Goal: Task Accomplishment & Management: Use online tool/utility

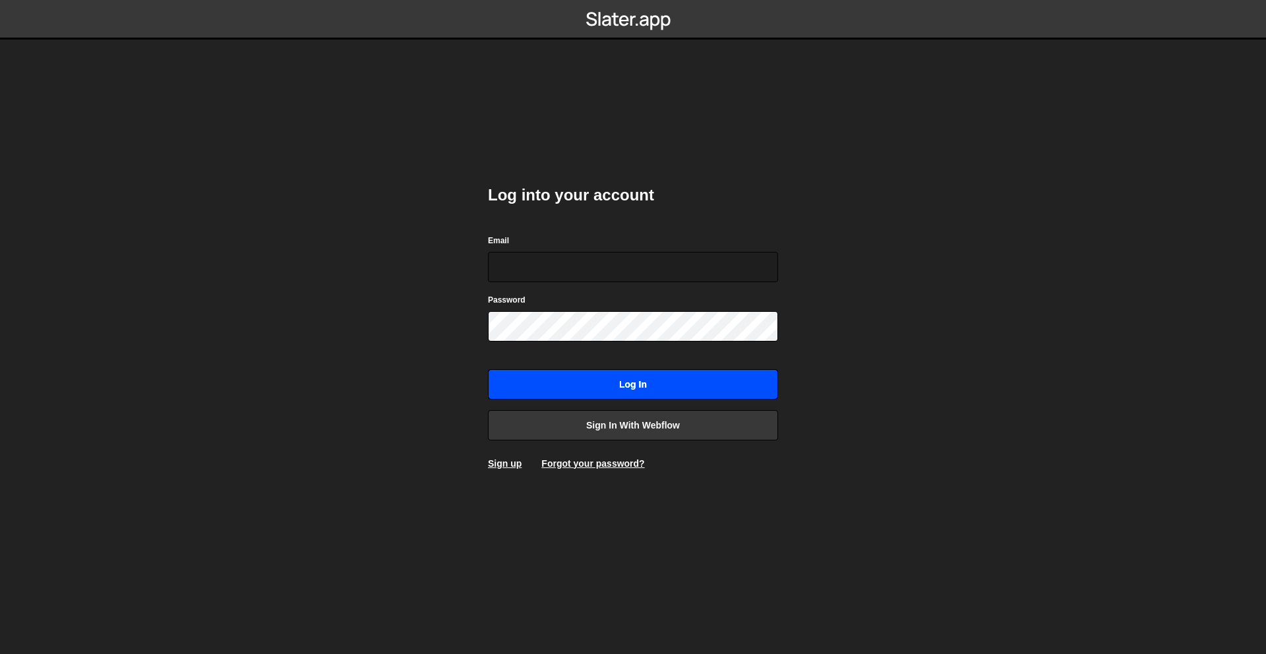
type input "martin@aikido.dev"
click at [626, 382] on input "Log in" at bounding box center [633, 384] width 290 height 30
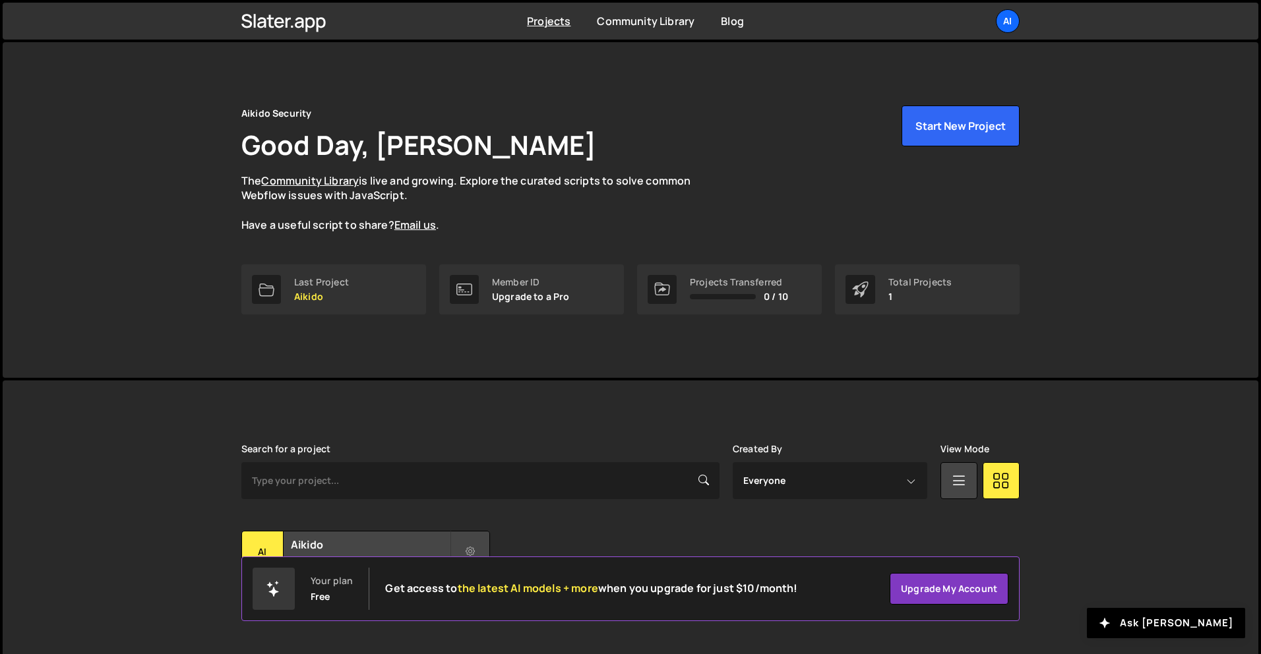
scroll to position [24, 0]
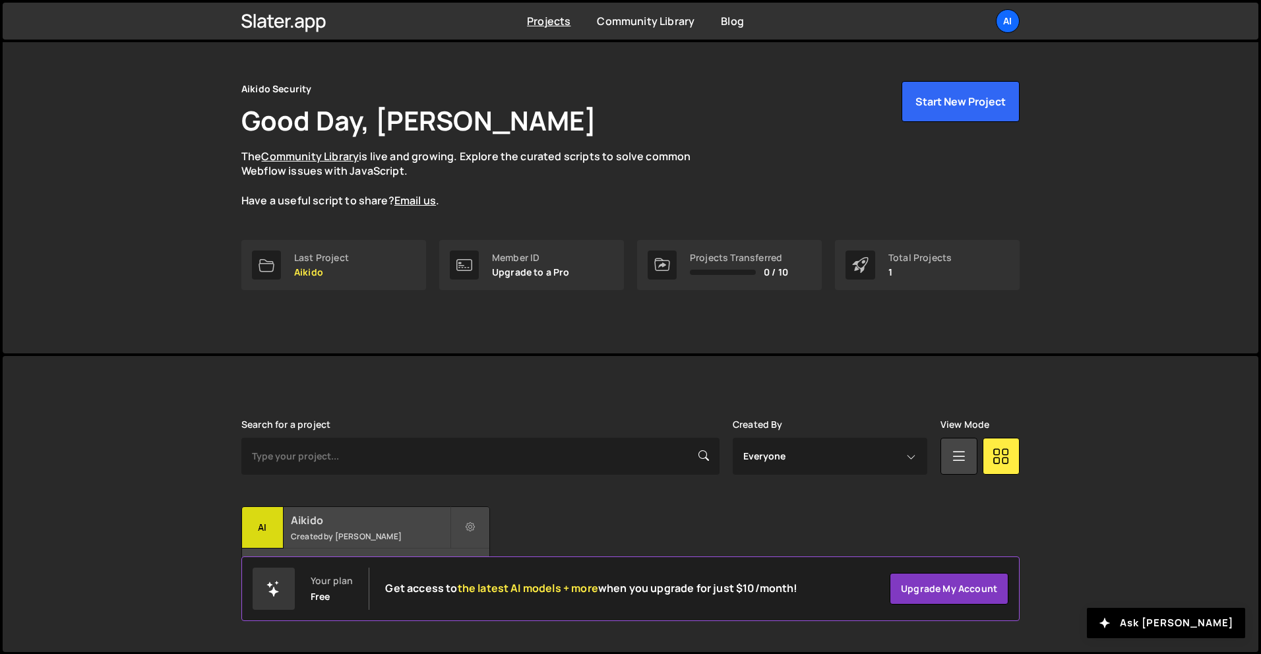
click at [268, 529] on div "Ai" at bounding box center [263, 528] width 42 height 42
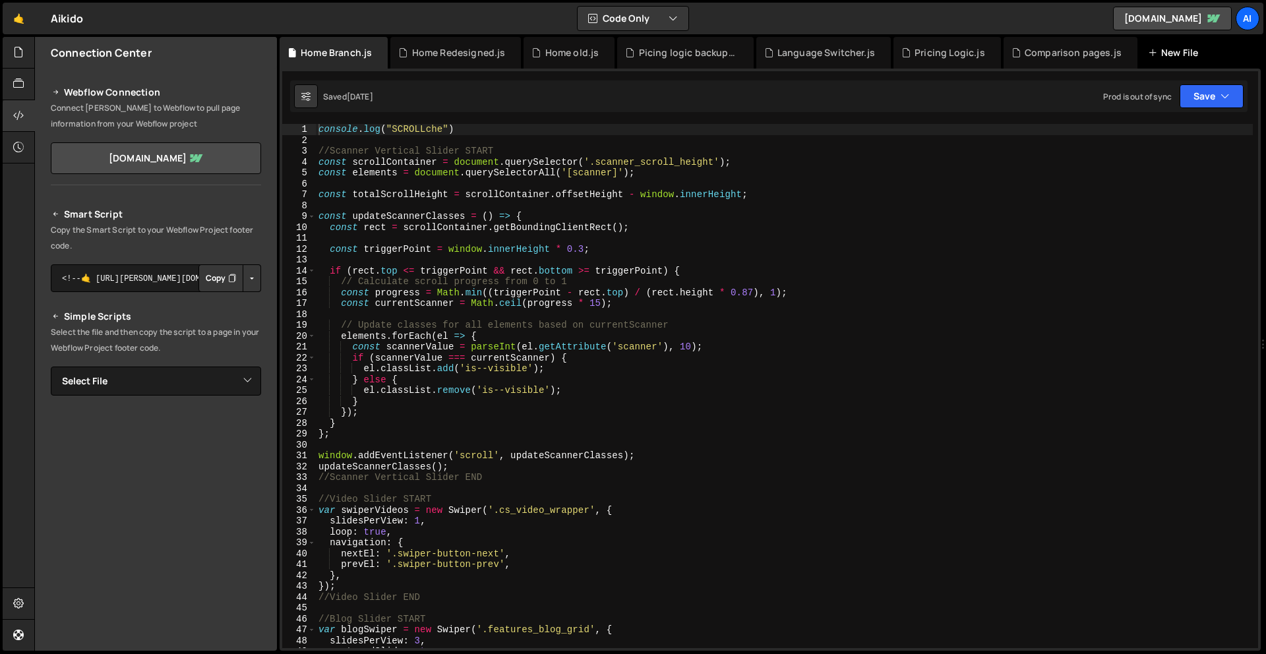
click at [1156, 55] on div "New File" at bounding box center [1175, 52] width 55 height 13
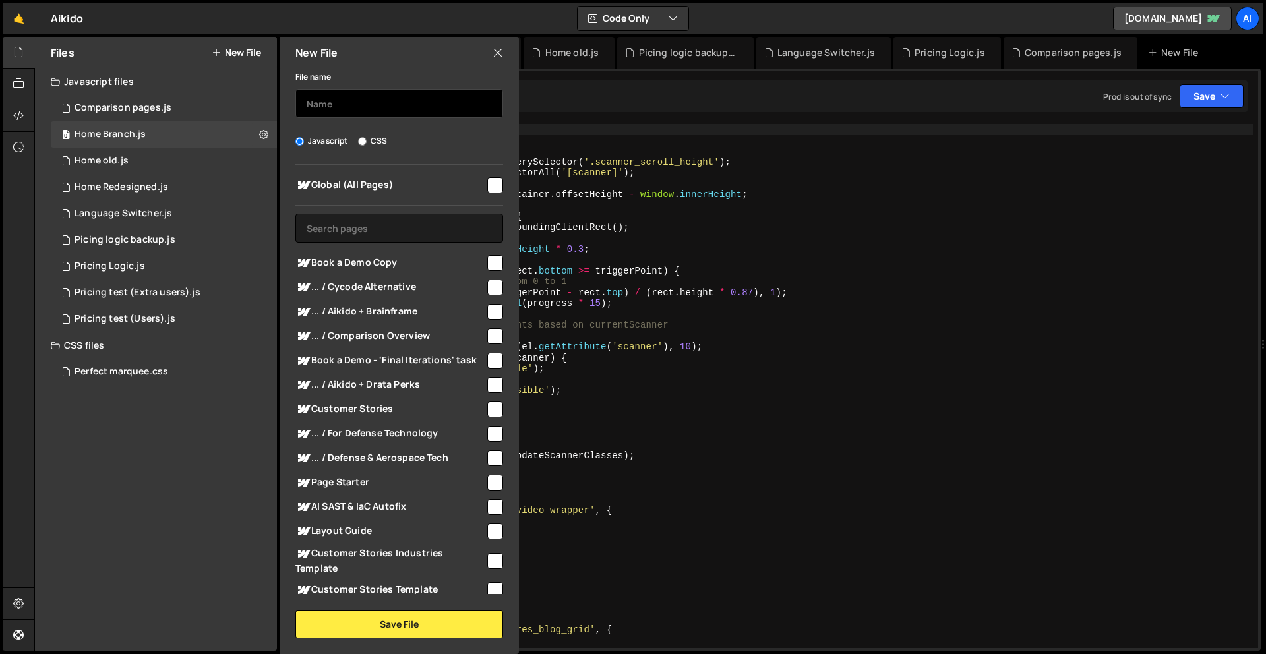
click at [369, 98] on input "text" at bounding box center [399, 103] width 208 height 29
type input "`"
click at [330, 107] on input "Video play/pause" at bounding box center [399, 103] width 208 height 29
click at [456, 101] on input "Video case studies play/pause" at bounding box center [399, 103] width 208 height 29
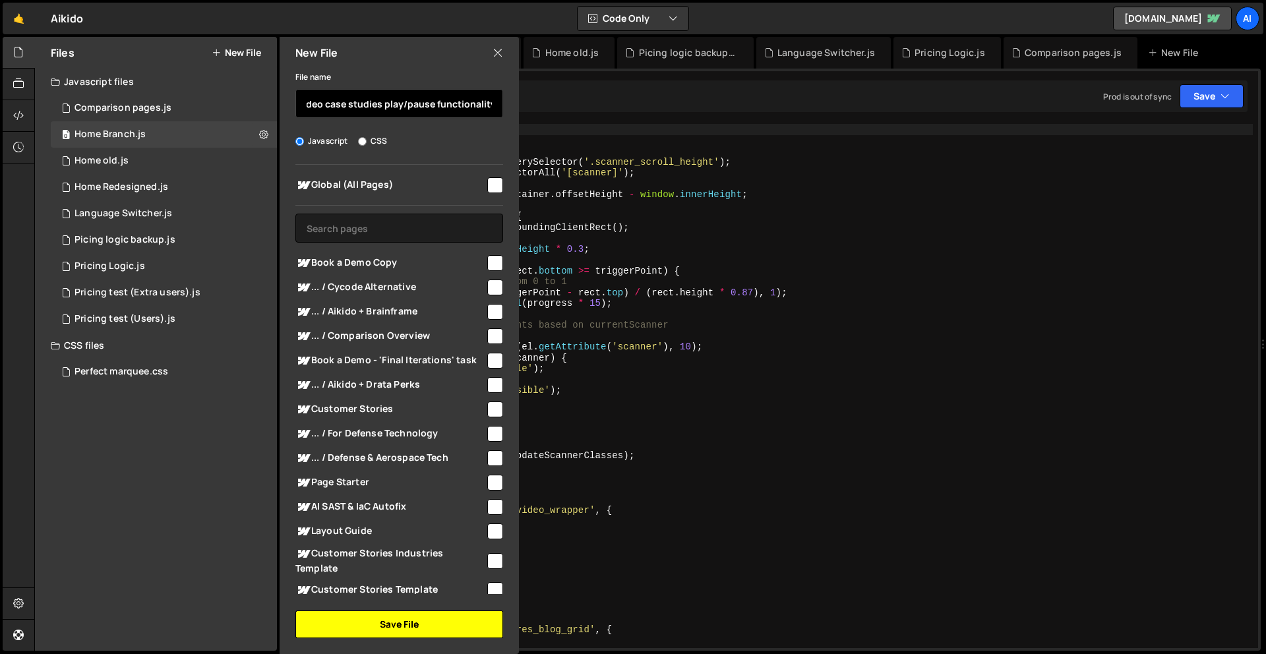
type input "Video case studies play/pause functionality"
click at [435, 623] on button "Save File" at bounding box center [399, 625] width 208 height 28
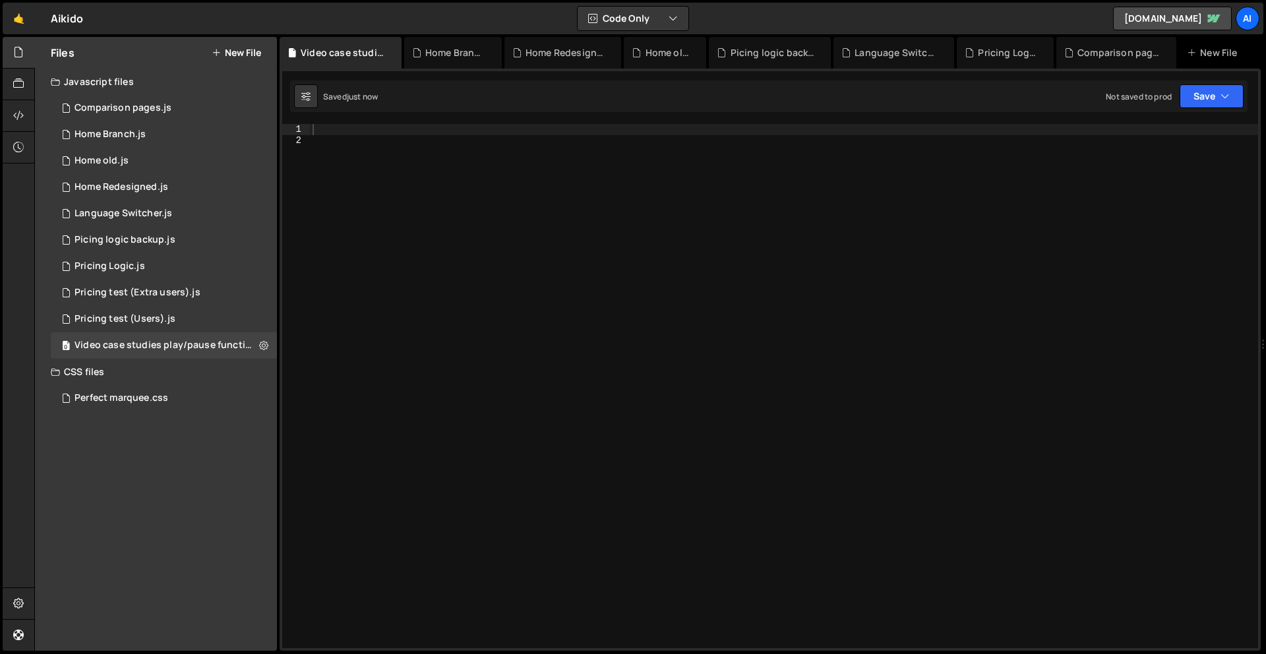
click at [394, 140] on div at bounding box center [784, 397] width 948 height 546
paste textarea "</script>"
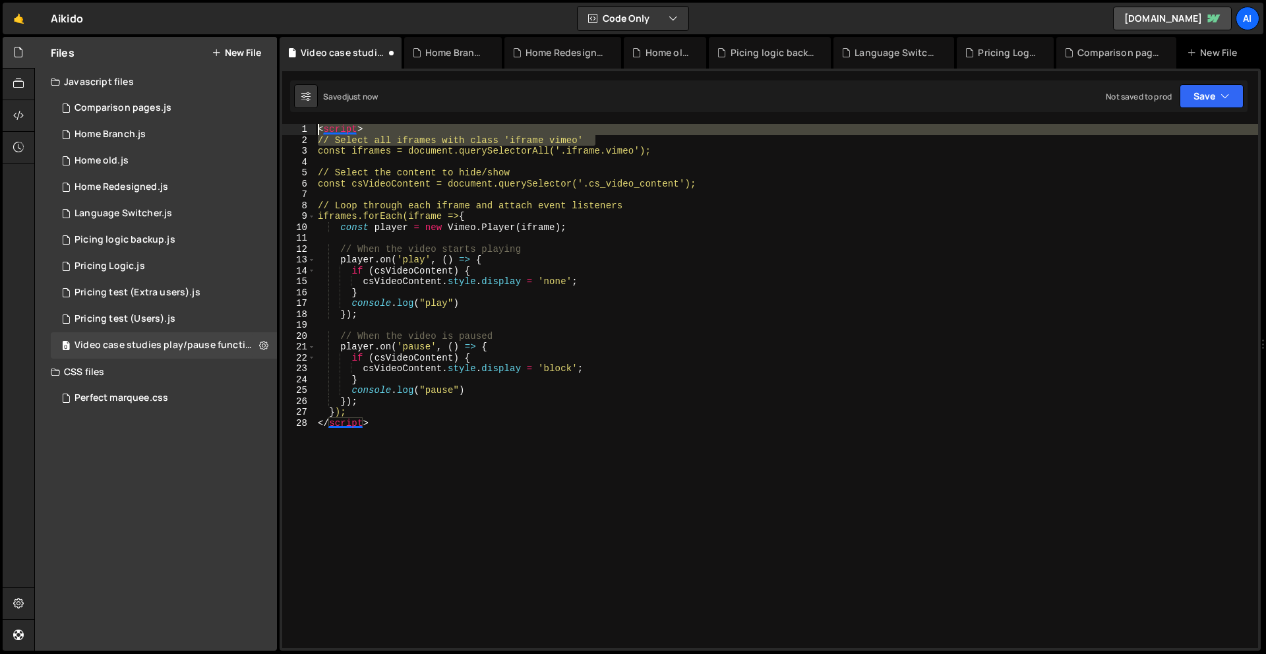
drag, startPoint x: 601, startPoint y: 138, endPoint x: 305, endPoint y: 118, distance: 297.4
click at [305, 118] on div "XXXXXXXXXXXXXXXXXXXXXXXXXXXXXXXXXXXXXXXXXXXXXXXXXXXXXXXXXXXXXXXXXXXXXXXXXXXXXXX…" at bounding box center [770, 360] width 981 height 582
type textarea "<script> // Select all iframes with class 'iframe vimeo'"
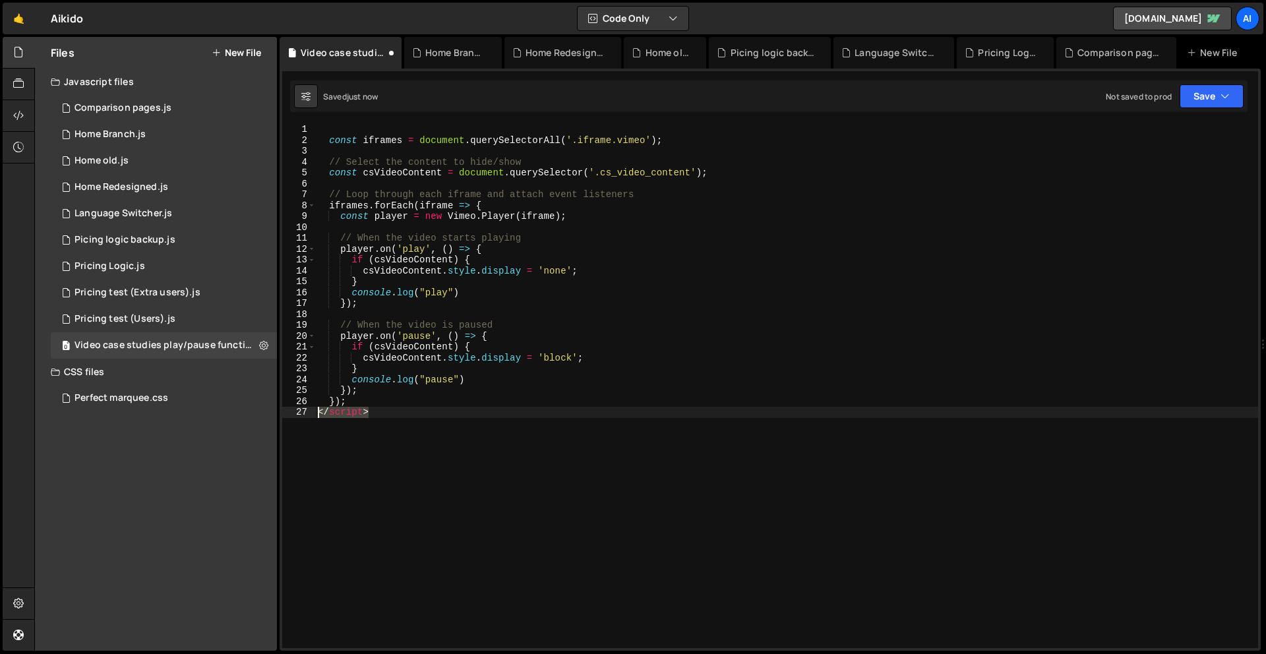
drag, startPoint x: 400, startPoint y: 415, endPoint x: 266, endPoint y: 413, distance: 133.2
click at [266, 413] on div "Files New File Javascript files 0 Comparison pages.js 0 0 Home Branch.js 0 0 Ho…" at bounding box center [650, 344] width 1232 height 614
type textarea "</script>"
type textarea "});"
click at [328, 132] on div "const iframes = document . querySelectorAll ( '.iframe.vimeo' ) ; // Select the…" at bounding box center [786, 397] width 943 height 546
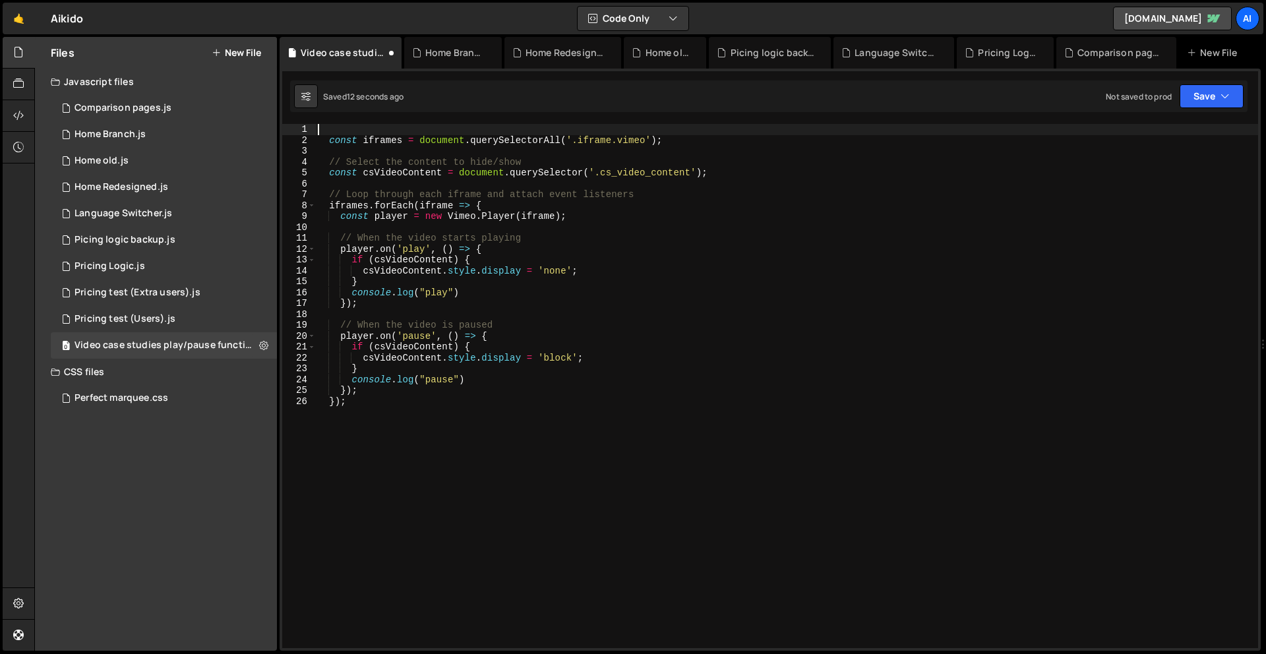
click at [685, 140] on div "const iframes = document . querySelectorAll ( '.iframe.vimeo' ) ; // Select the…" at bounding box center [786, 397] width 943 height 546
type textarea "const iframes = document.querySelectorAll('.iframe.vimeo');"
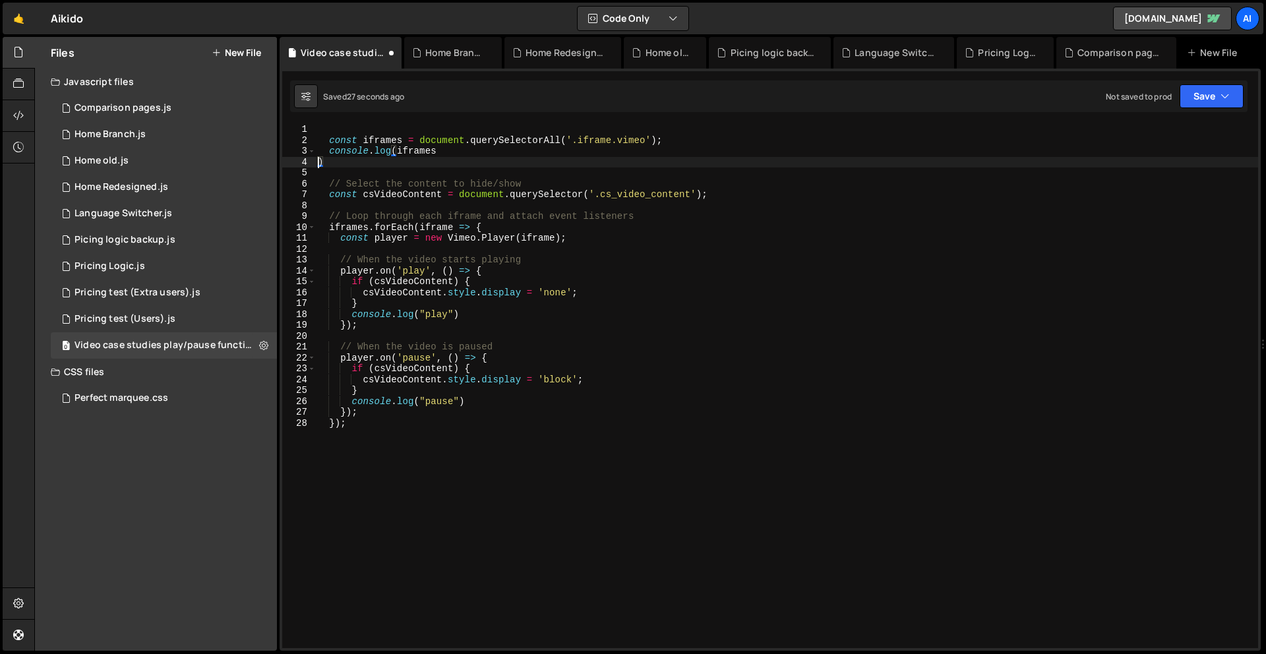
type textarea "console.log(iframes)"
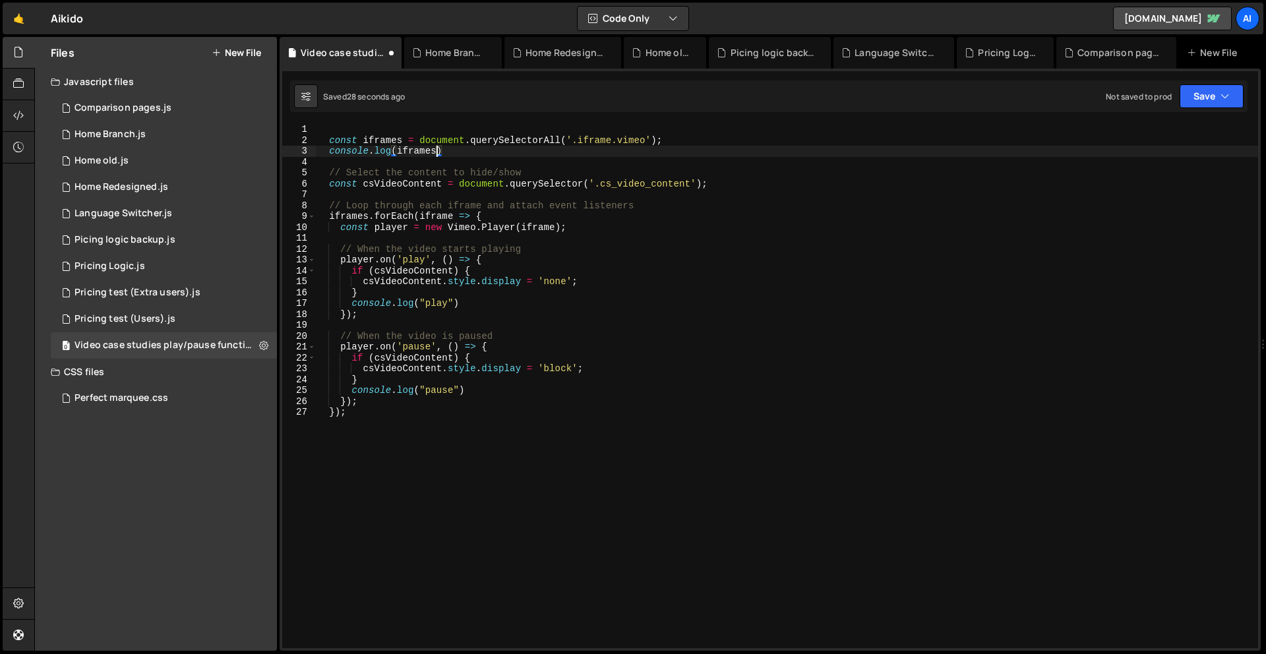
click at [600, 157] on div "const iframes = document . querySelectorAll ( '.iframe.vimeo' ) ; console . log…" at bounding box center [786, 397] width 943 height 546
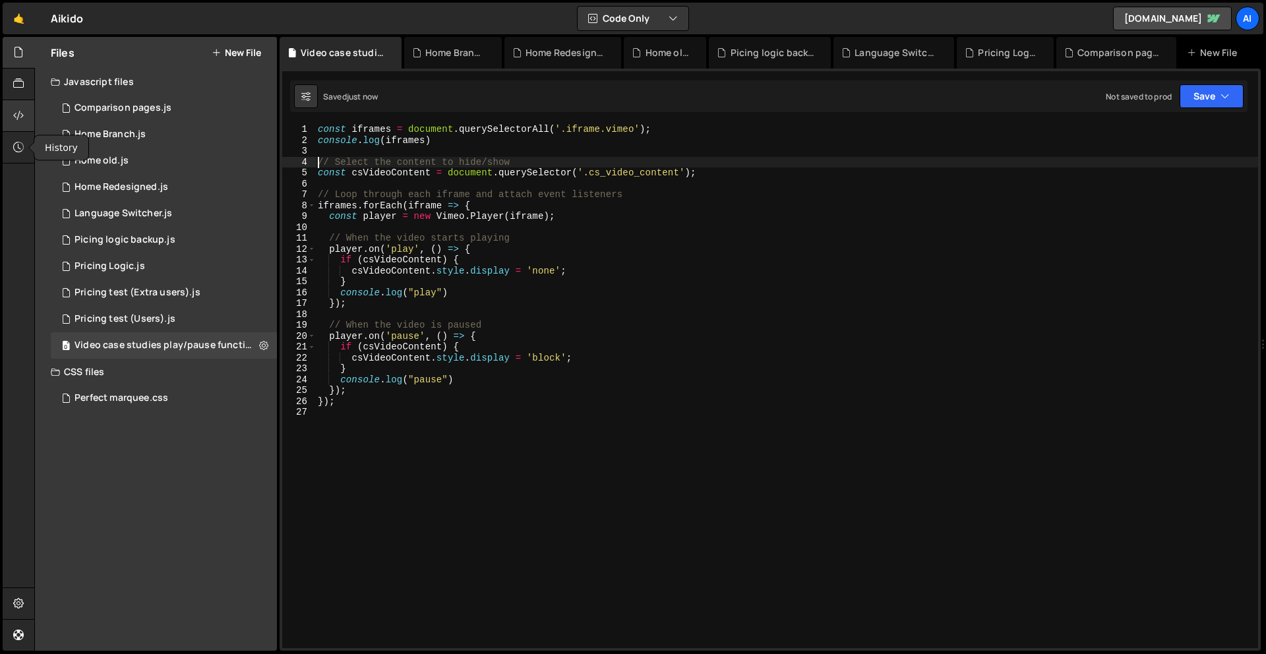
type textarea "// Select the content to hide/show"
click at [15, 107] on div at bounding box center [19, 116] width 32 height 32
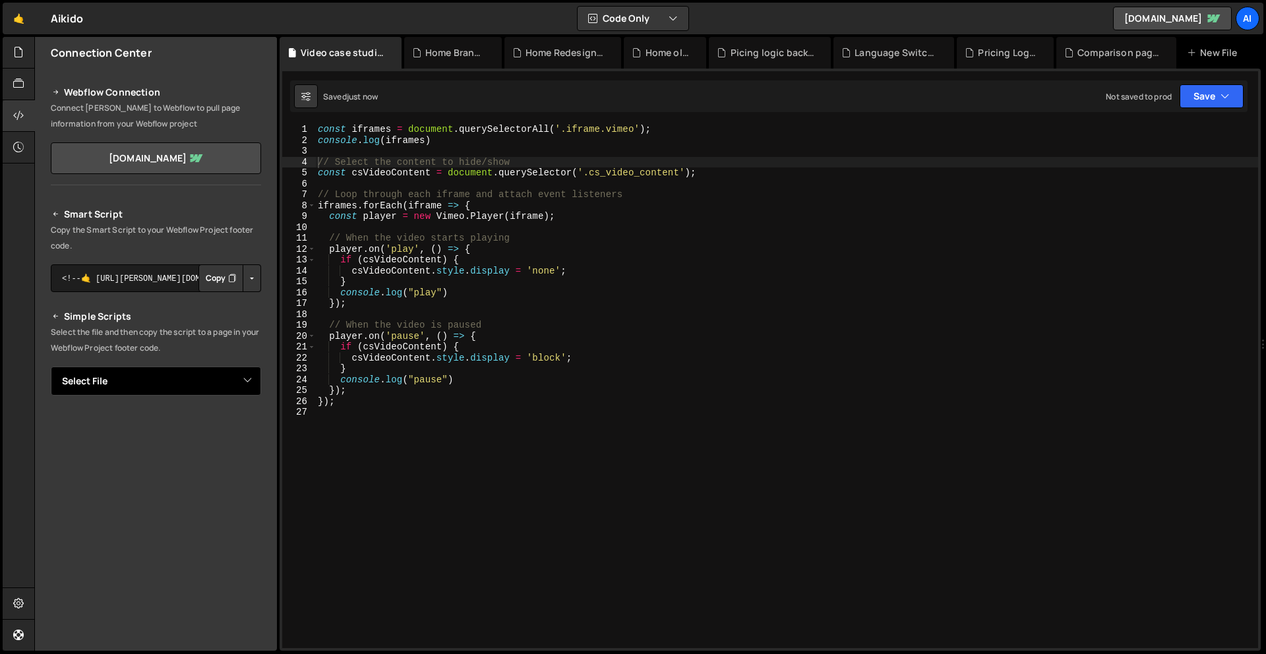
click at [156, 384] on select "Select File Comparison pages.js Home Branch.js Home old.js Home Redesigned.js L…" at bounding box center [156, 381] width 210 height 29
select select "46350"
click at [51, 367] on select "Select File Comparison pages.js Home Branch.js Home old.js Home Redesigned.js L…" at bounding box center [156, 381] width 210 height 29
click at [215, 435] on button "Copy" at bounding box center [220, 426] width 45 height 28
click at [534, 280] on div "const iframes = document . querySelectorAll ( '.iframe.vimeo' ) ; console . log…" at bounding box center [786, 397] width 943 height 546
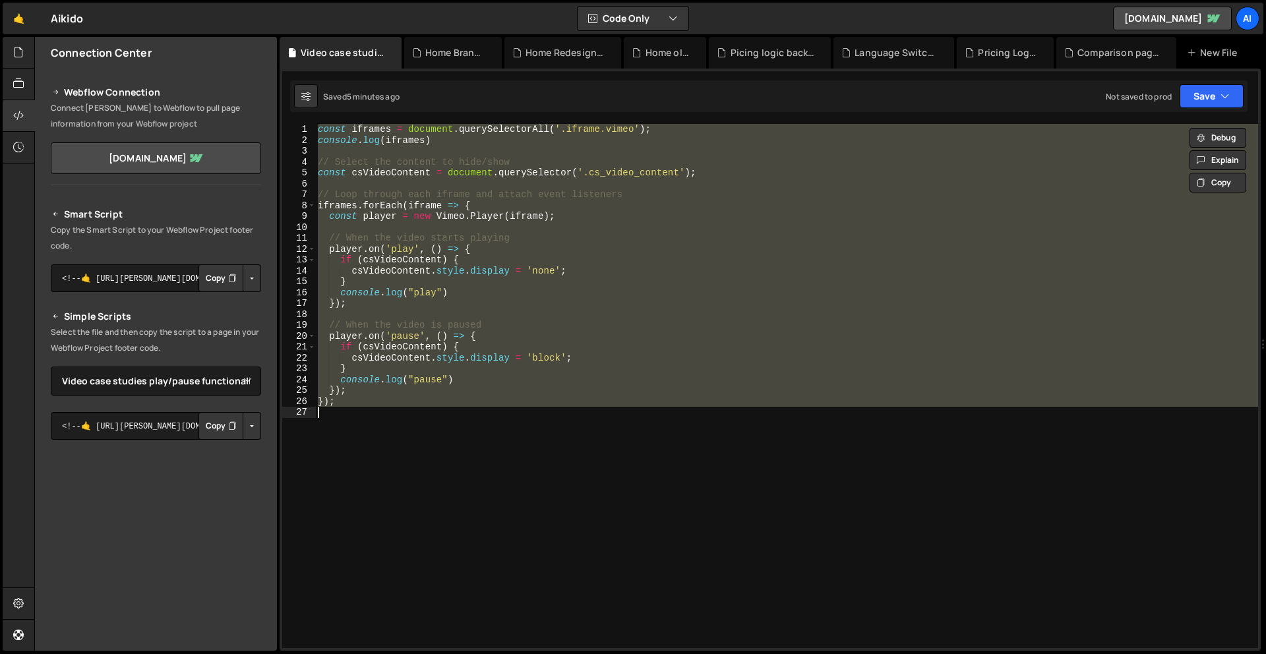
click at [622, 131] on div "const iframes = document . querySelectorAll ( '.iframe.vimeo' ) ; console . log…" at bounding box center [786, 386] width 943 height 524
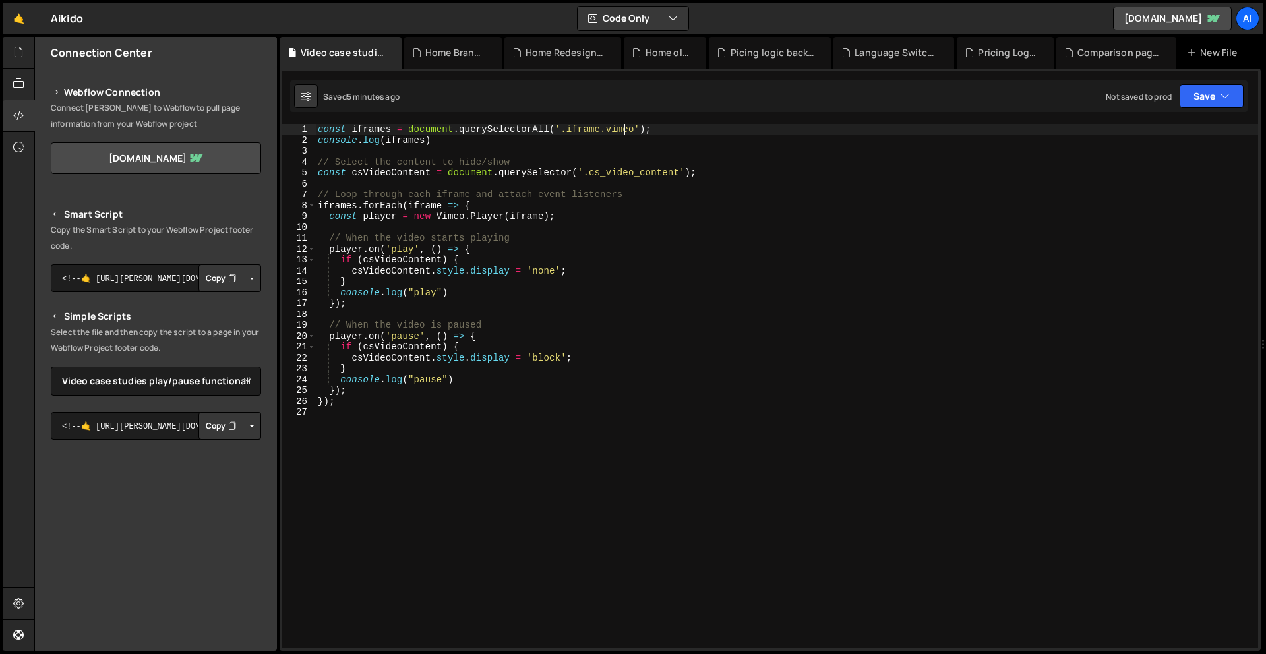
click at [622, 131] on div "const iframes = document . querySelectorAll ( '.iframe.vimeo' ) ; console . log…" at bounding box center [786, 397] width 943 height 546
click at [413, 294] on div "const iframes = document . querySelectorAll ( '.iframe' ) ; console . log ( ifr…" at bounding box center [786, 397] width 943 height 546
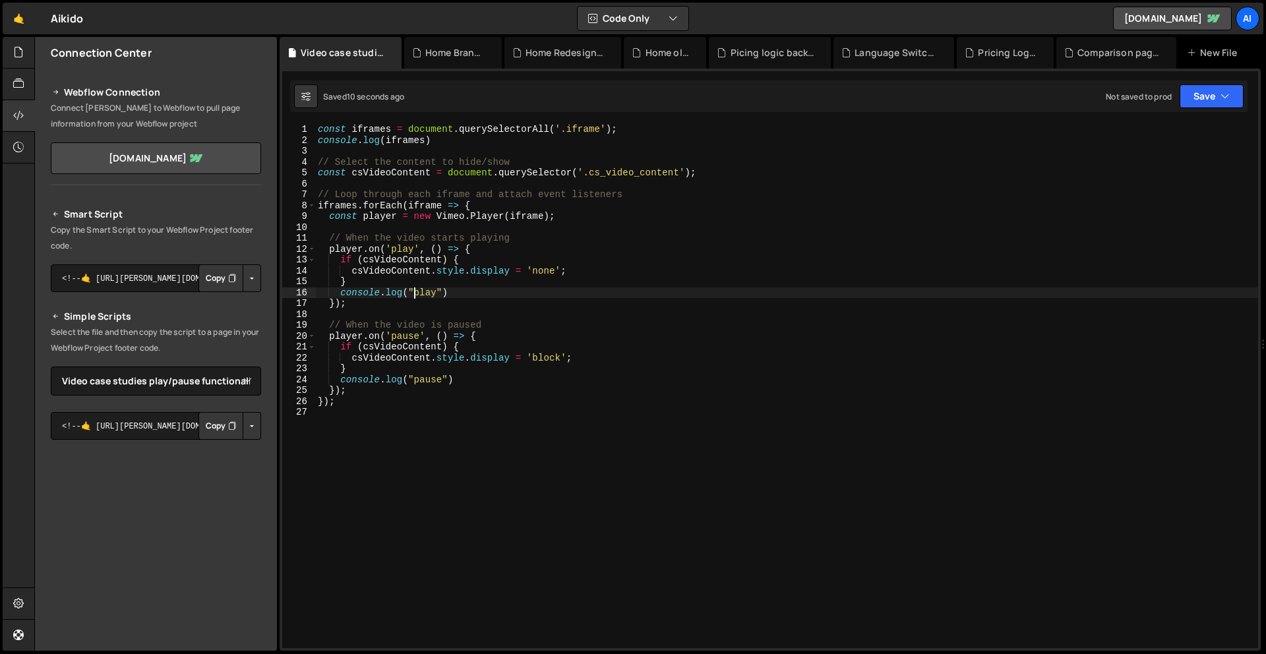
click at [556, 130] on div "const iframes = document . querySelectorAll ( '.iframe' ) ; console . log ( ifr…" at bounding box center [786, 397] width 943 height 546
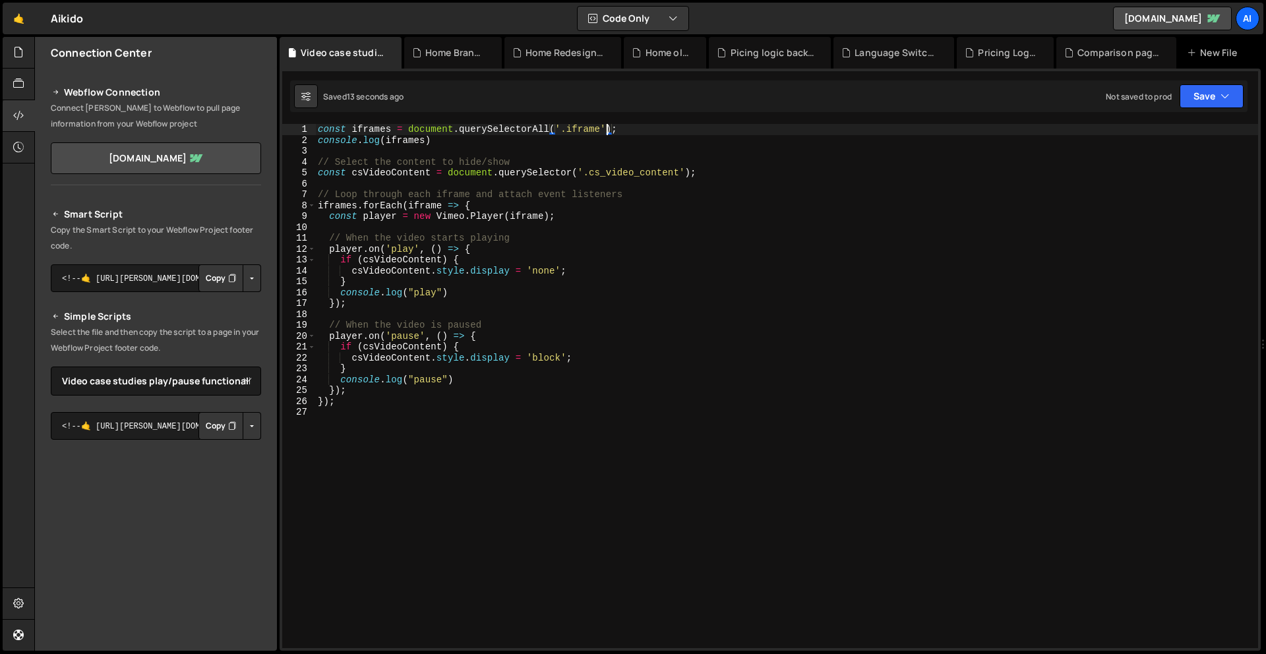
click at [605, 130] on div "const iframes = document . querySelectorAll ( '.iframe' ) ; console . log ( ifr…" at bounding box center [786, 397] width 943 height 546
click at [554, 129] on div "const iframes = document . querySelectorAll ( '.iframe' ) ; console . log ( ifr…" at bounding box center [786, 397] width 943 height 546
click at [589, 129] on div "const iframes = document . querySelectorAll ( "nodes" + '.iframe' ) ; console .…" at bounding box center [786, 397] width 943 height 546
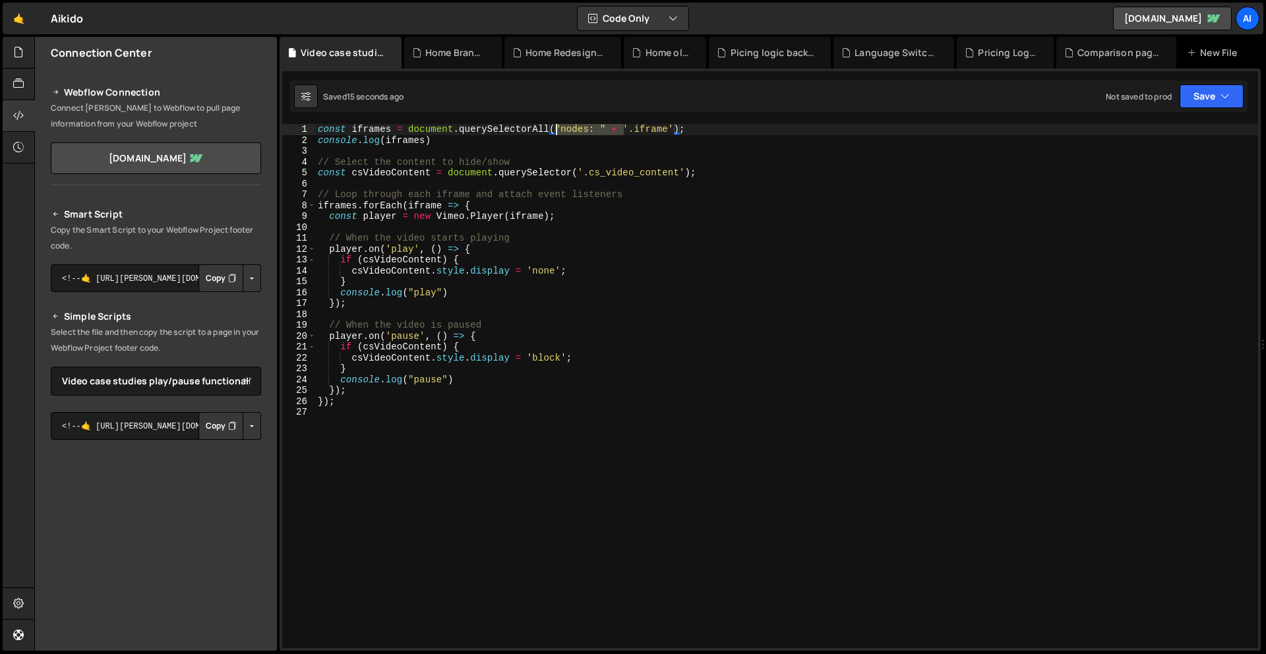
drag, startPoint x: 622, startPoint y: 124, endPoint x: 554, endPoint y: 126, distance: 67.9
click at [554, 126] on div "const iframes = document . querySelectorAll ( "nodes: " + '.iframe' ) ; console…" at bounding box center [786, 397] width 943 height 546
click at [580, 172] on div "const iframes = document . querySelectorAll ( '.iframe' ) ; console . log ( ifr…" at bounding box center [786, 397] width 943 height 546
click at [385, 142] on div "const iframes = document . querySelectorAll ( '.iframe' ) ; console . log ( ifr…" at bounding box center [786, 397] width 943 height 546
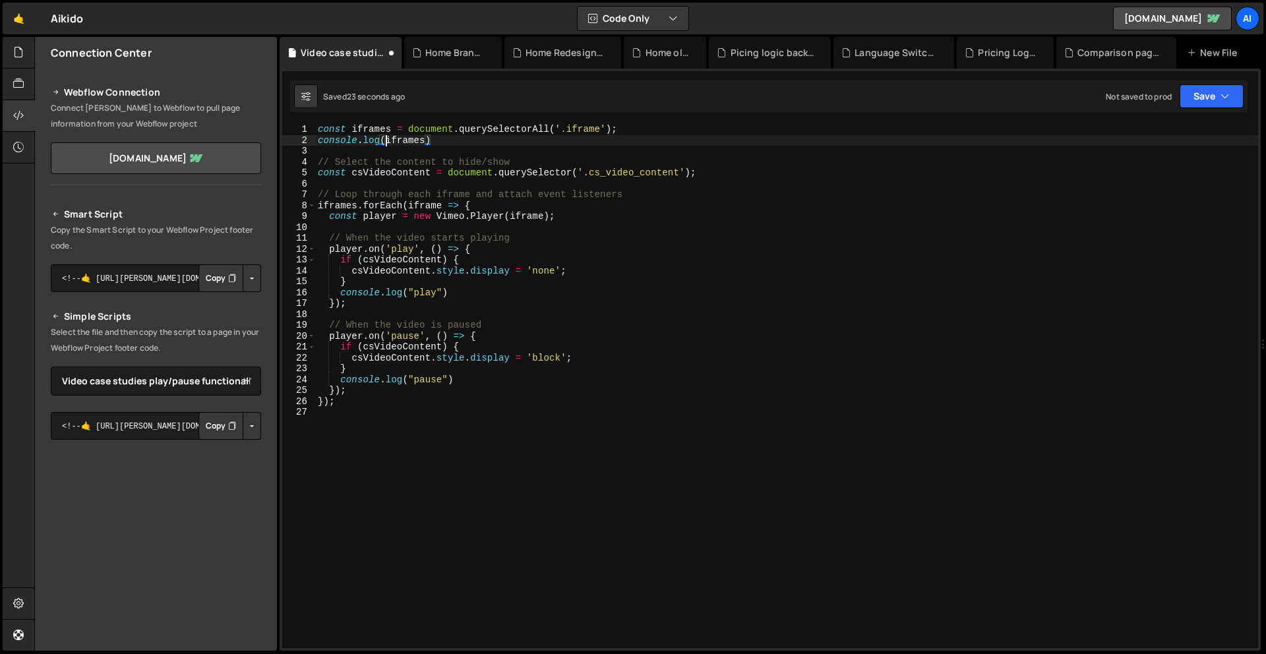
paste textarea ""nodes: " +"
drag, startPoint x: 442, startPoint y: 139, endPoint x: 388, endPoint y: 139, distance: 53.4
click at [388, 139] on div "const iframes = document . querySelectorAll ( '.iframe' ) ; console . log ( "no…" at bounding box center [786, 397] width 943 height 546
click at [595, 121] on div "XXXXXXXXXXXXXXXXXXXXXXXXXXXXXXXXXXXXXXXXXXXXXXXXXXXXXXXXXXXXXXXXXXXXXXXXXXXXXXX…" at bounding box center [770, 360] width 981 height 582
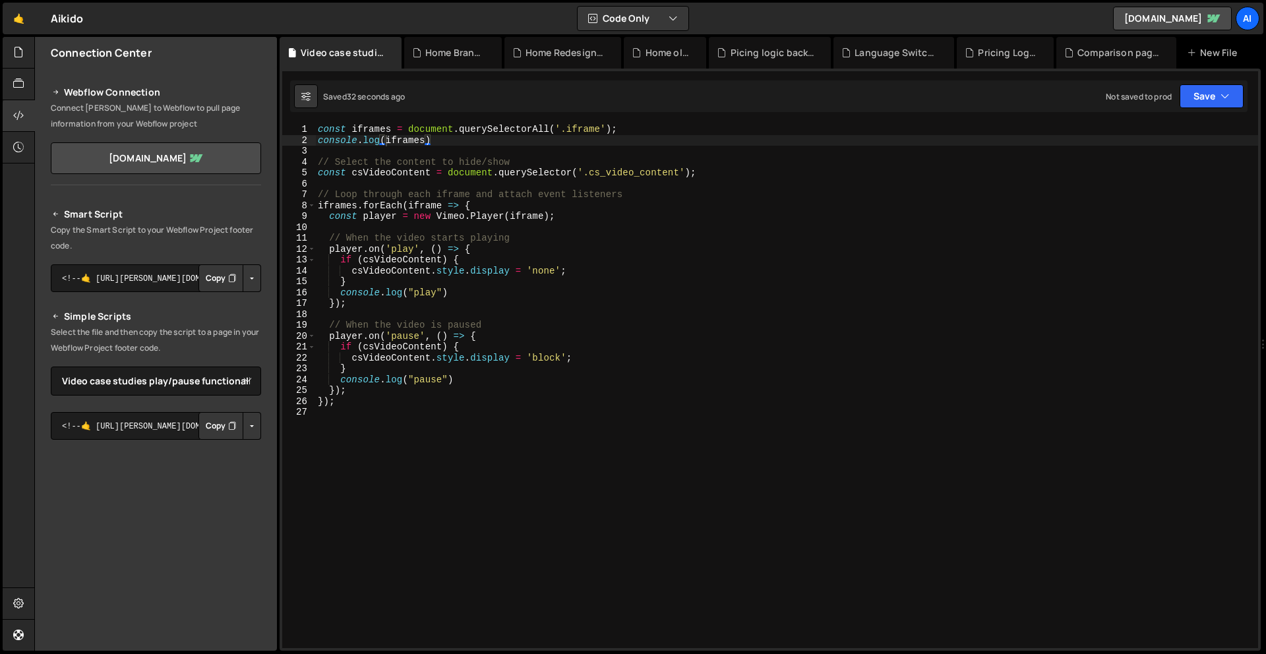
click at [595, 128] on div "const iframes = document . querySelectorAll ( '.iframe' ) ; console . log ( ifr…" at bounding box center [786, 397] width 943 height 546
paste textarea "embedly-embed"
click at [566, 218] on div "const iframes = document . querySelectorAll ( '.embedly-embed' ) ; console . lo…" at bounding box center [786, 397] width 943 height 546
type textarea "const player = new Vimeo.Player(iframe);"
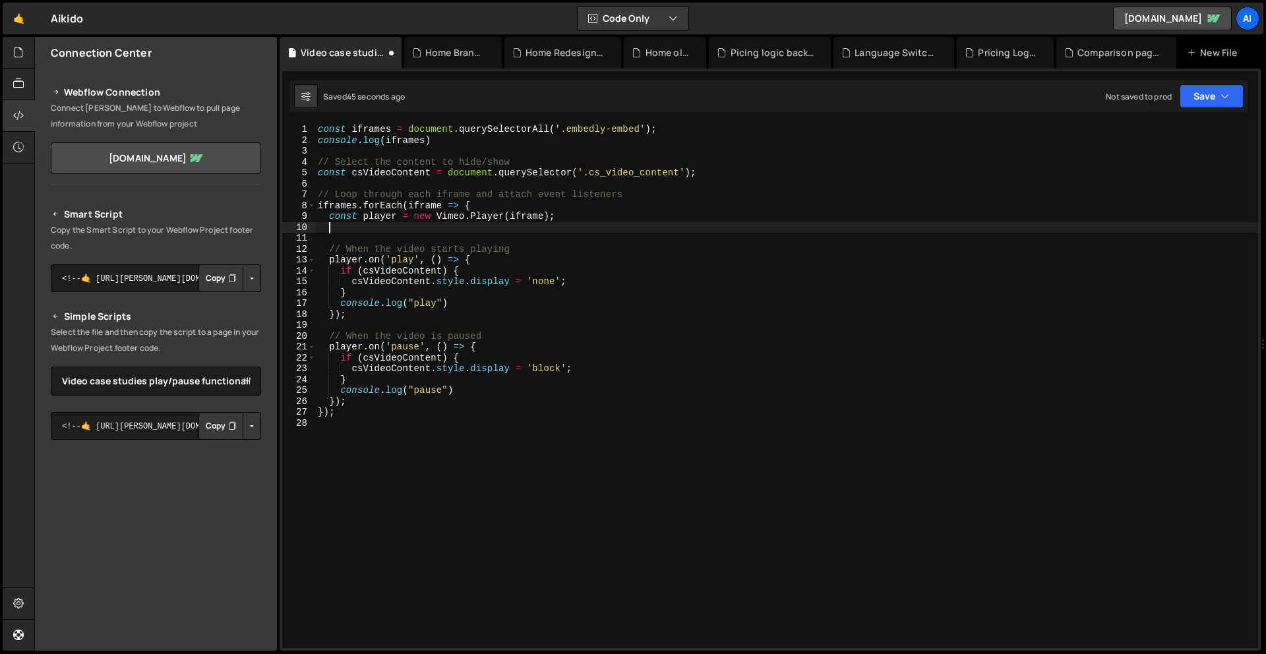
type textarea "v"
click at [401, 228] on div "const iframes = document . querySelectorAll ( '.embedly-embed' ) ; console . lo…" at bounding box center [786, 397] width 943 height 546
click at [446, 228] on div "const iframes = document . querySelectorAll ( '.embedly-embed' ) ; console . lo…" at bounding box center [786, 397] width 943 height 546
drag, startPoint x: 331, startPoint y: 218, endPoint x: 569, endPoint y: 218, distance: 238.0
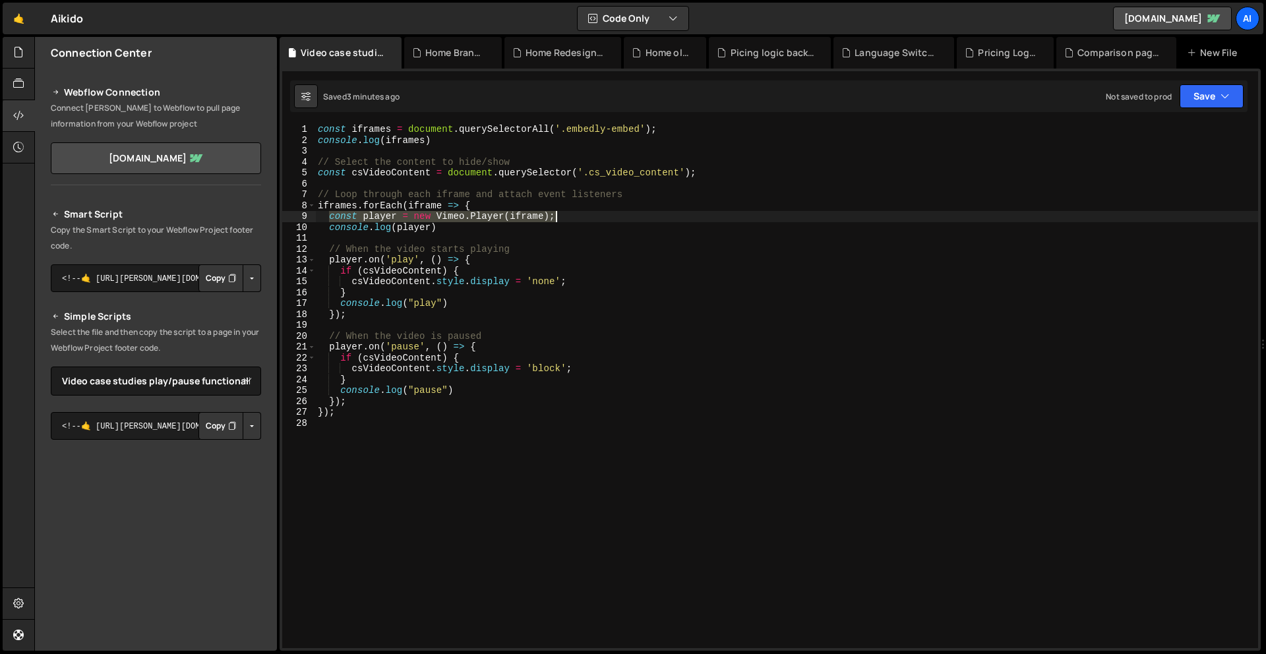
click at [569, 218] on div "const iframes = document . querySelectorAll ( '.embedly-embed' ) ; console . lo…" at bounding box center [786, 397] width 943 height 546
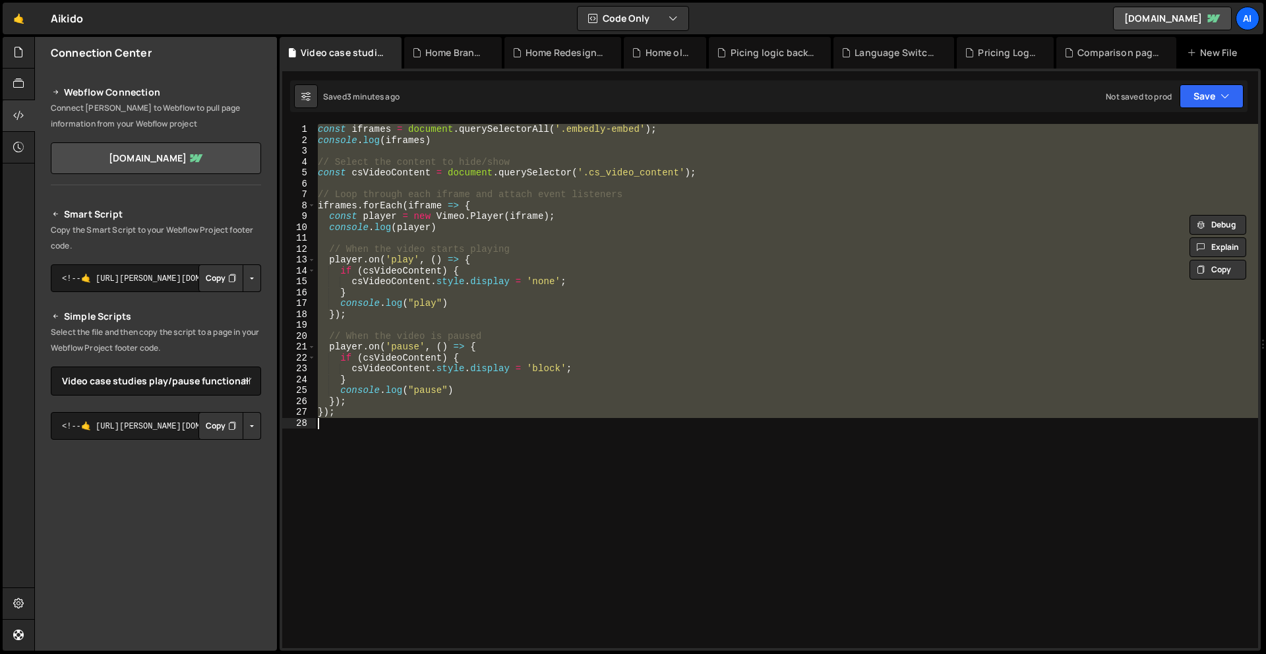
drag, startPoint x: 318, startPoint y: 129, endPoint x: 512, endPoint y: 462, distance: 384.9
click at [512, 462] on div "const iframes = document . querySelectorAll ( '.embedly-embed' ) ; console . lo…" at bounding box center [786, 397] width 943 height 546
click at [329, 126] on div "const iframes = document . querySelectorAll ( '.embedly-embed' ) ; console . lo…" at bounding box center [786, 386] width 943 height 524
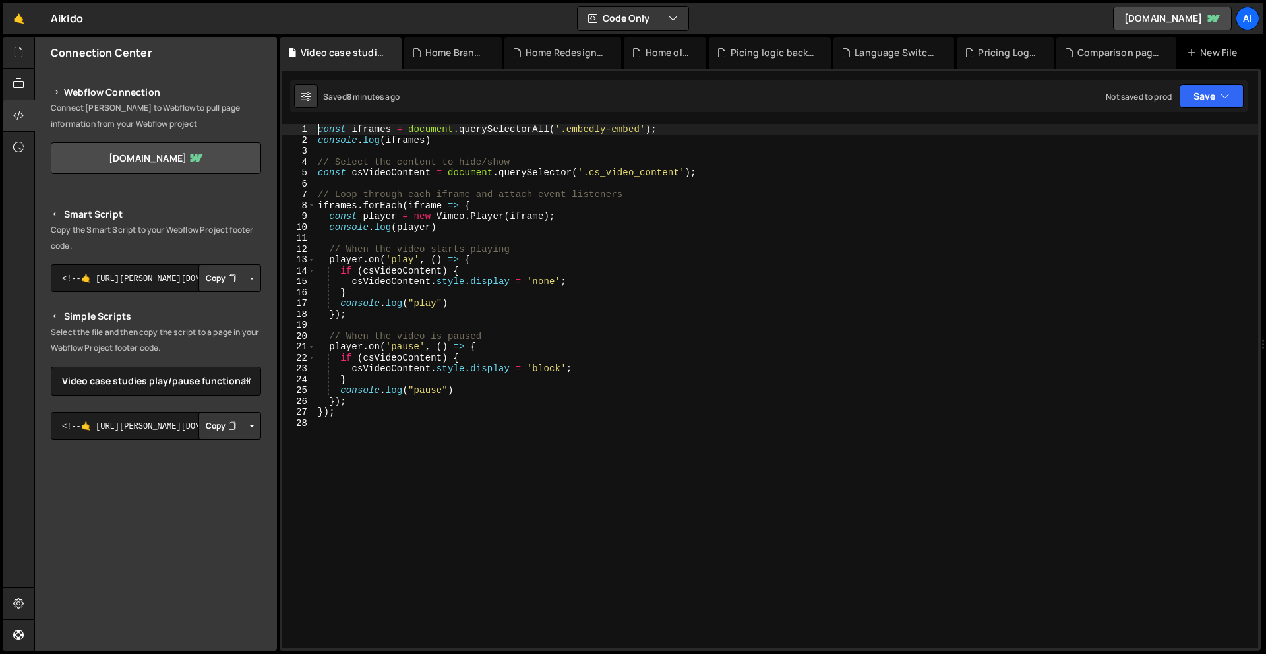
click at [318, 129] on div "const iframes = document . querySelectorAll ( '.embedly-embed' ) ; console . lo…" at bounding box center [786, 397] width 943 height 546
type textarea "const iframes = document.querySelectorAll('.embedly-embed');"
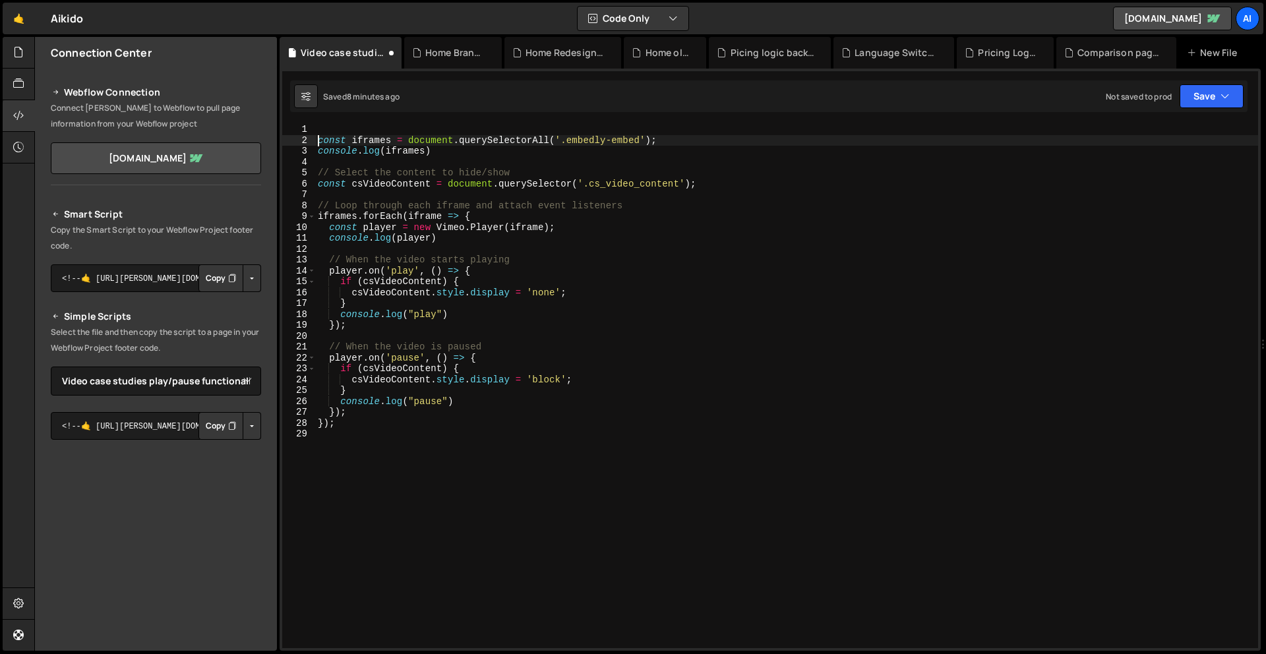
scroll to position [0, 0]
paste textarea "const containers = document.querySelectorAll('.iframe.vimeo');"
type textarea "const containers = document.querySelectorAll('.iframe.vimeo');"
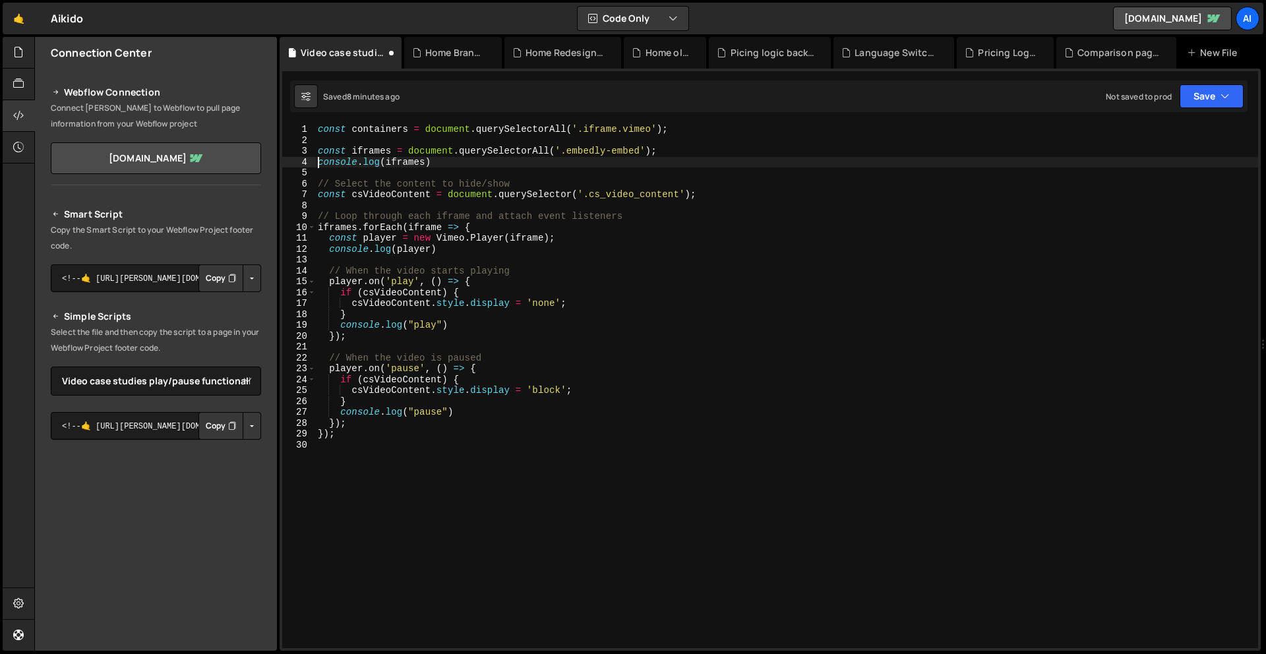
drag, startPoint x: 317, startPoint y: 164, endPoint x: 476, endPoint y: 164, distance: 158.9
click at [476, 164] on div "const containers = document . querySelectorAll ( '.iframe.vimeo' ) ; const ifra…" at bounding box center [786, 397] width 943 height 546
type textarea "console.log(iframes)"
click at [446, 140] on div "const containers = document . querySelectorAll ( '.iframe.vimeo' ) ; const ifra…" at bounding box center [786, 397] width 943 height 546
paste textarea "console.log(iframes)"
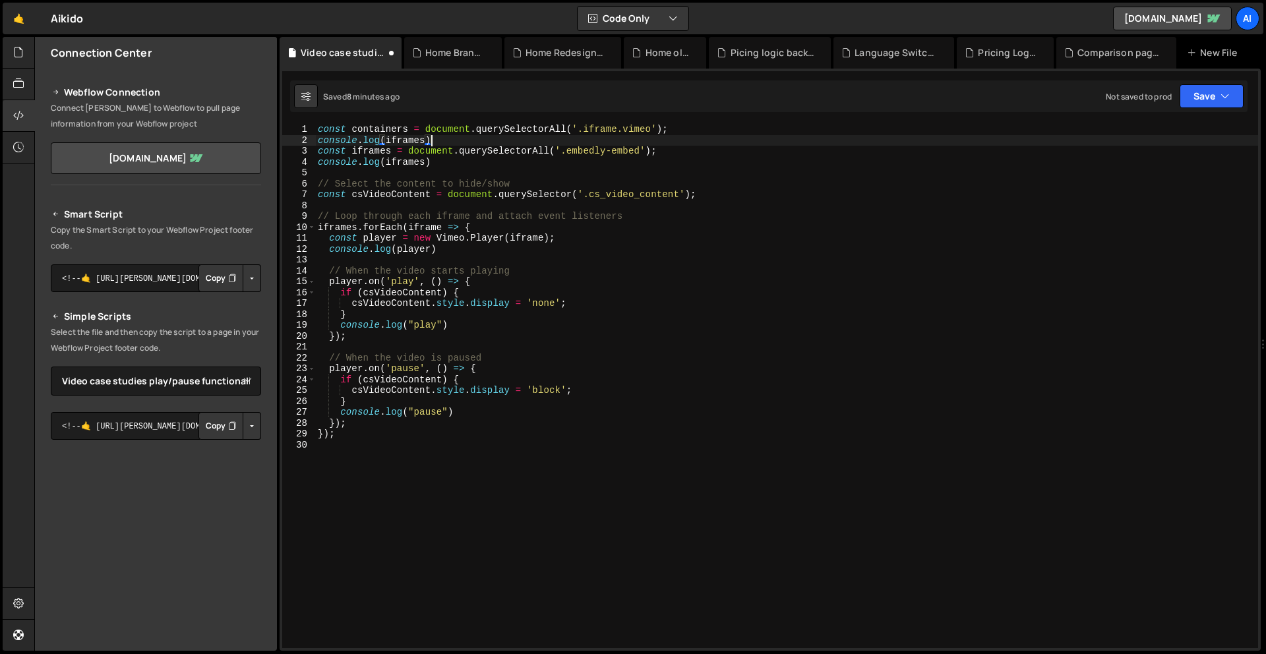
click at [368, 134] on div "const containers = document . querySelectorAll ( '.iframe.vimeo' ) ; console . …" at bounding box center [786, 397] width 943 height 546
click at [396, 140] on div "const containers = document . querySelectorAll ( '.iframe.vimeo' ) ; console . …" at bounding box center [786, 397] width 943 height 546
paste textarea "container"
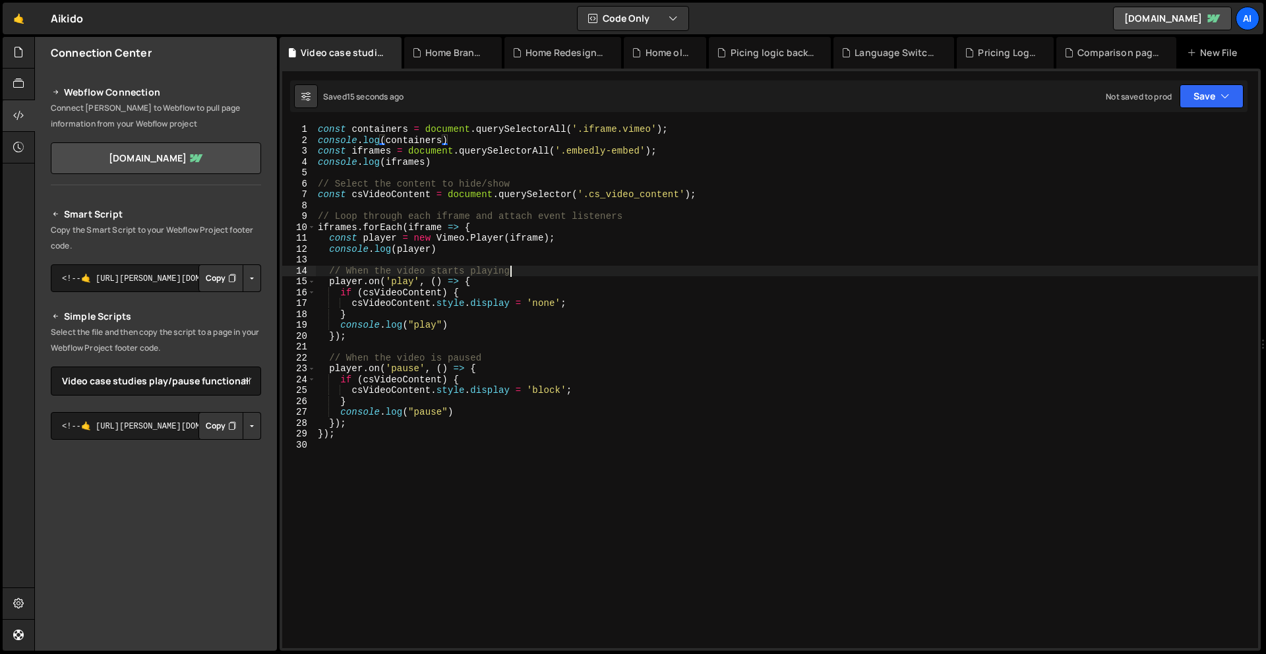
click at [746, 272] on div "const containers = document . querySelectorAll ( '.iframe.vimeo' ) ; console . …" at bounding box center [786, 397] width 943 height 546
click at [591, 126] on div "const containers = document . querySelectorAll ( '.iframe.vimeo' ) ; console . …" at bounding box center [786, 397] width 943 height 546
click at [634, 129] on div "const containers = document . querySelectorAll ( '.media.vimeo' ) ; console . l…" at bounding box center [786, 397] width 943 height 546
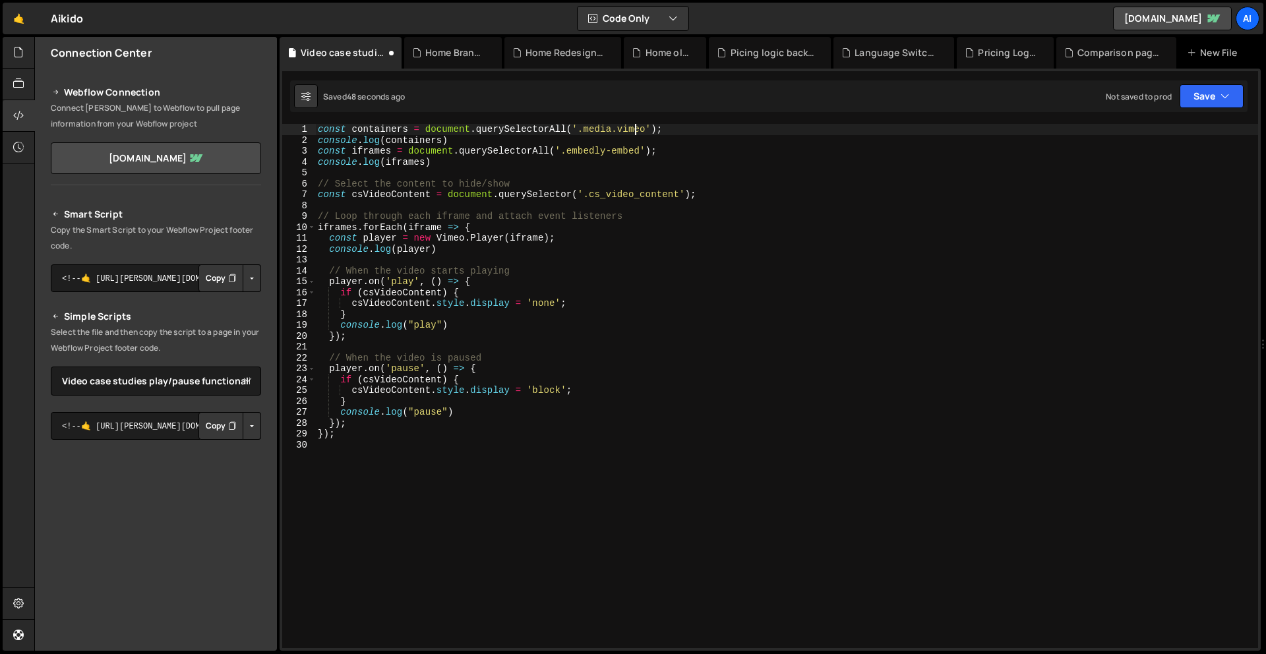
click at [634, 129] on div "const containers = document . querySelectorAll ( '.media.vimeo' ) ; console . l…" at bounding box center [786, 397] width 943 height 546
click at [216, 433] on button "Copy" at bounding box center [220, 426] width 45 height 28
click at [442, 223] on div "const containers = document . querySelectorAll ( '.media.full' ) ; console . lo…" at bounding box center [786, 397] width 943 height 546
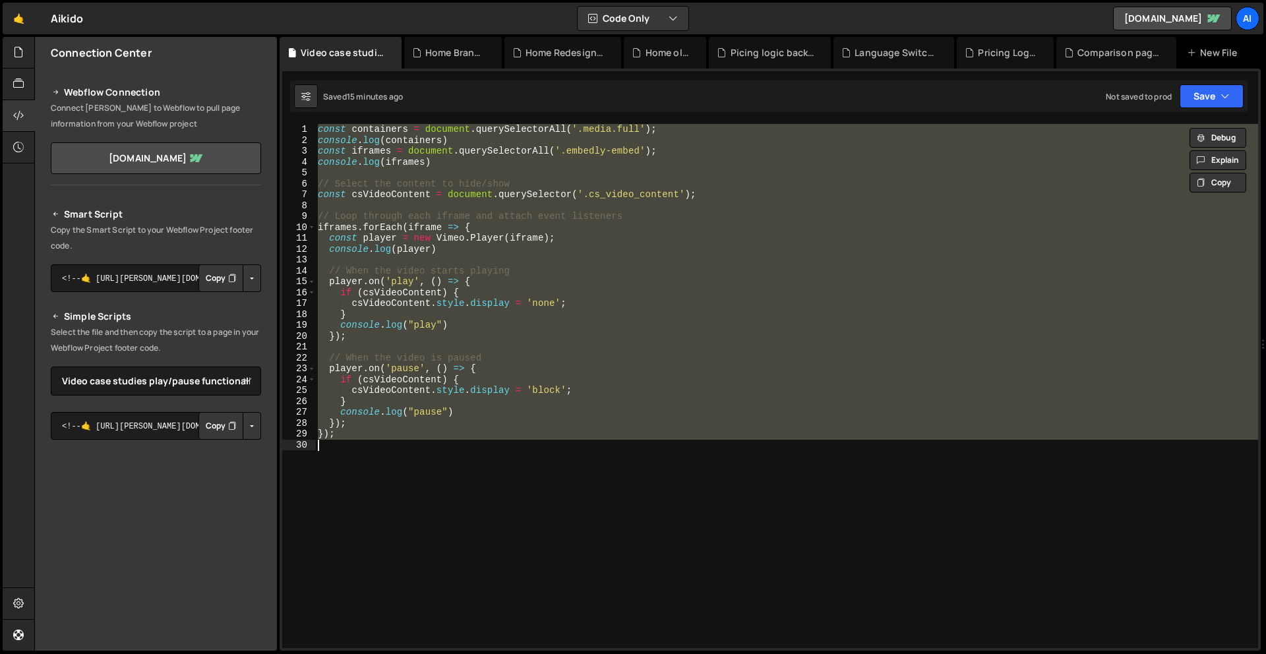
scroll to position [0, 1]
paste textarea "}"
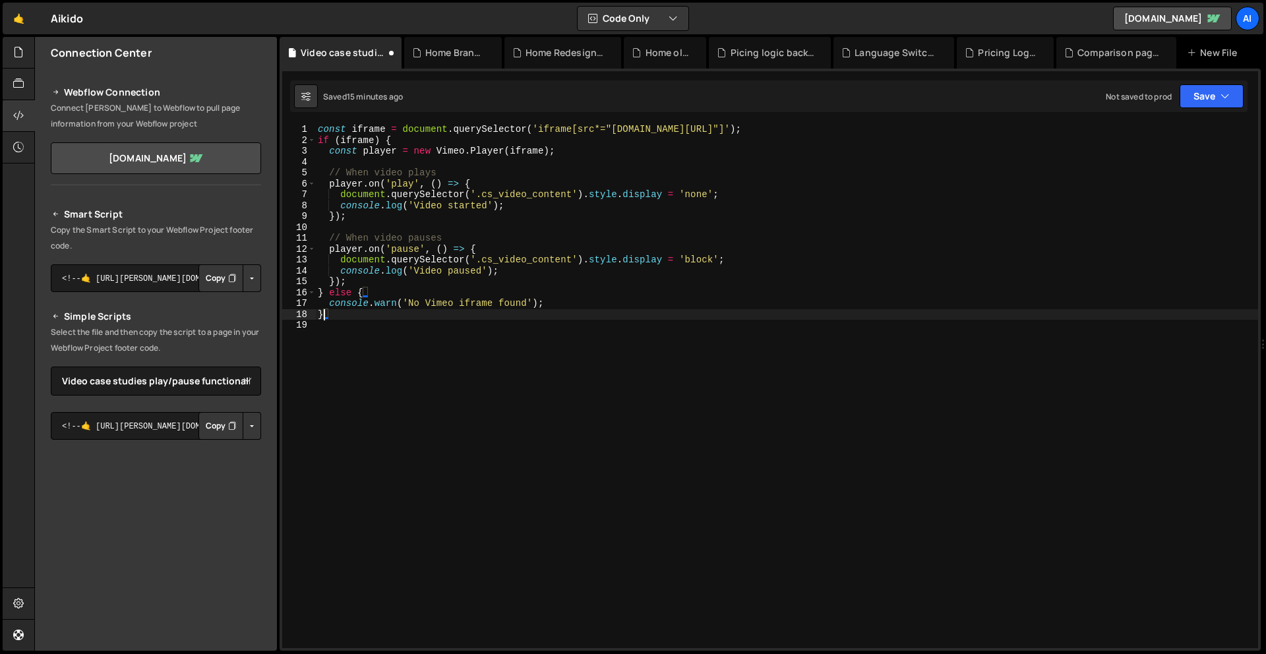
scroll to position [0, 0]
click at [797, 131] on div "const iframe = document . querySelector ( 'iframe[src*="[DOMAIN_NAME][URL]"]' )…" at bounding box center [786, 397] width 943 height 546
type textarea "const iframe = document.querySelector('iframe[src*="[DOMAIN_NAME][URL]"]');"
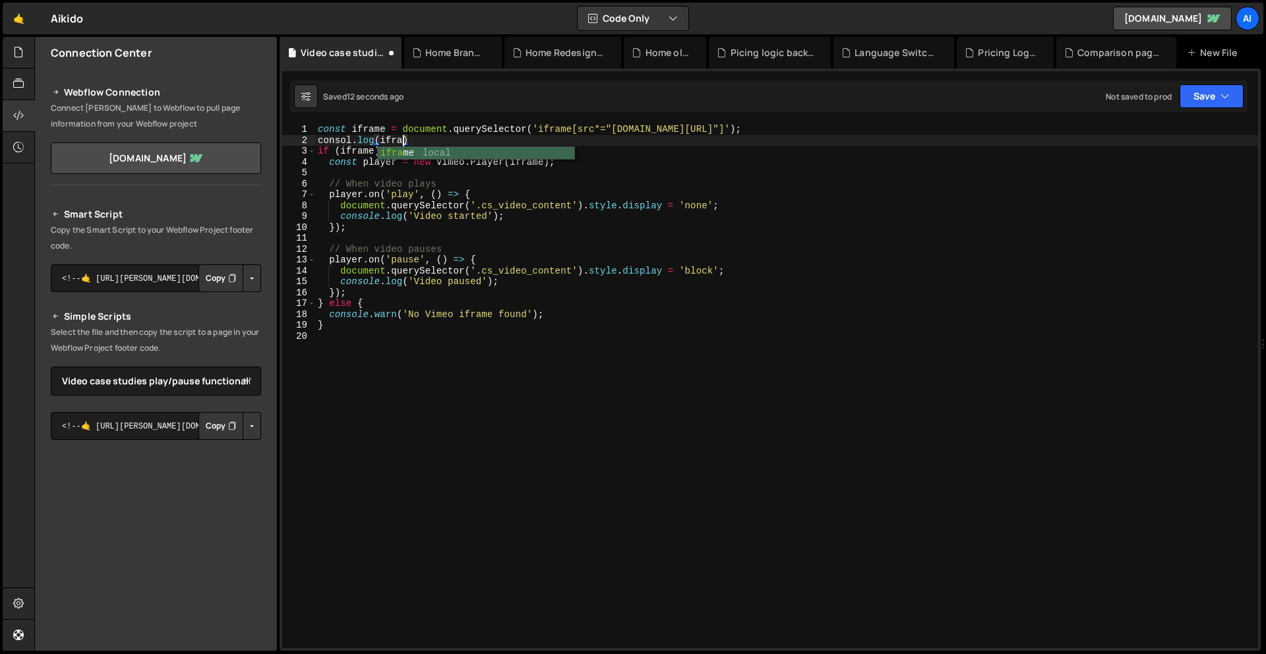
scroll to position [0, 6]
click at [353, 142] on div "const iframe = document . querySelector ( 'iframe[src*="[DOMAIN_NAME][URL]"]' )…" at bounding box center [786, 397] width 943 height 546
click at [572, 162] on div "const iframe = document . querySelector ( 'iframe[src*="[DOMAIN_NAME][URL]"]' )…" at bounding box center [786, 397] width 943 height 546
type textarea "const player = new Vimeo.Player(iframe);"
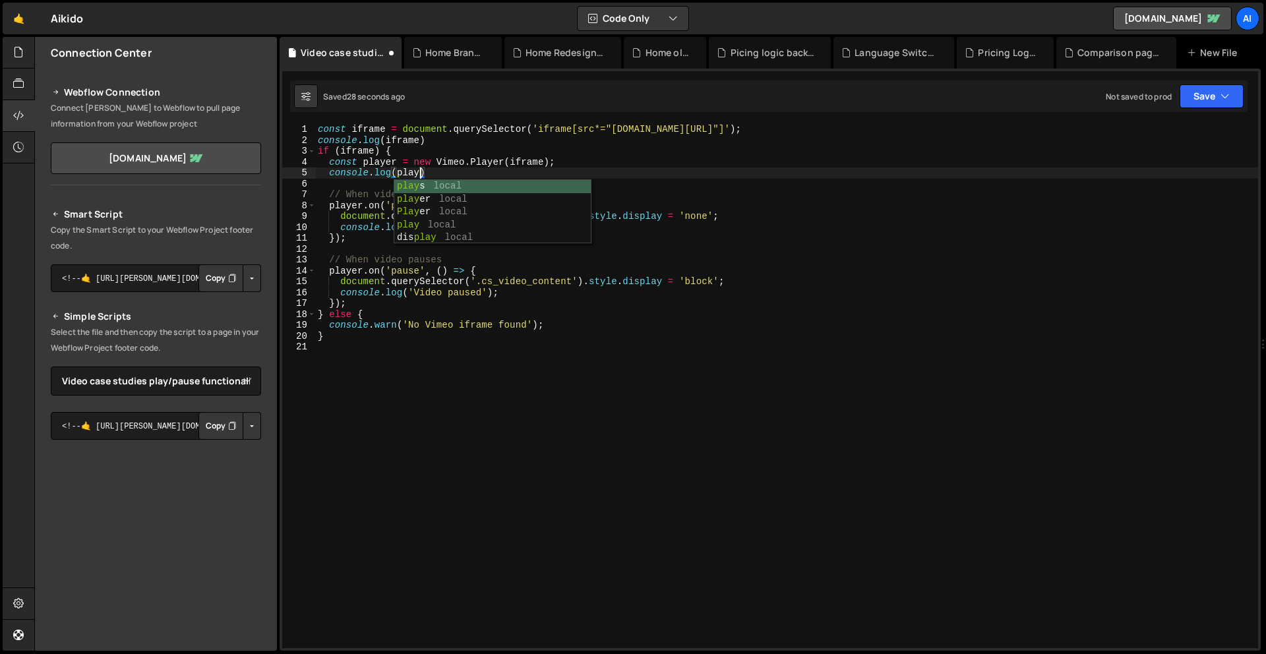
scroll to position [0, 7]
click at [342, 216] on div "const iframe = document . querySelector ( 'iframe[src*="[DOMAIN_NAME][URL]"]' )…" at bounding box center [786, 397] width 943 height 546
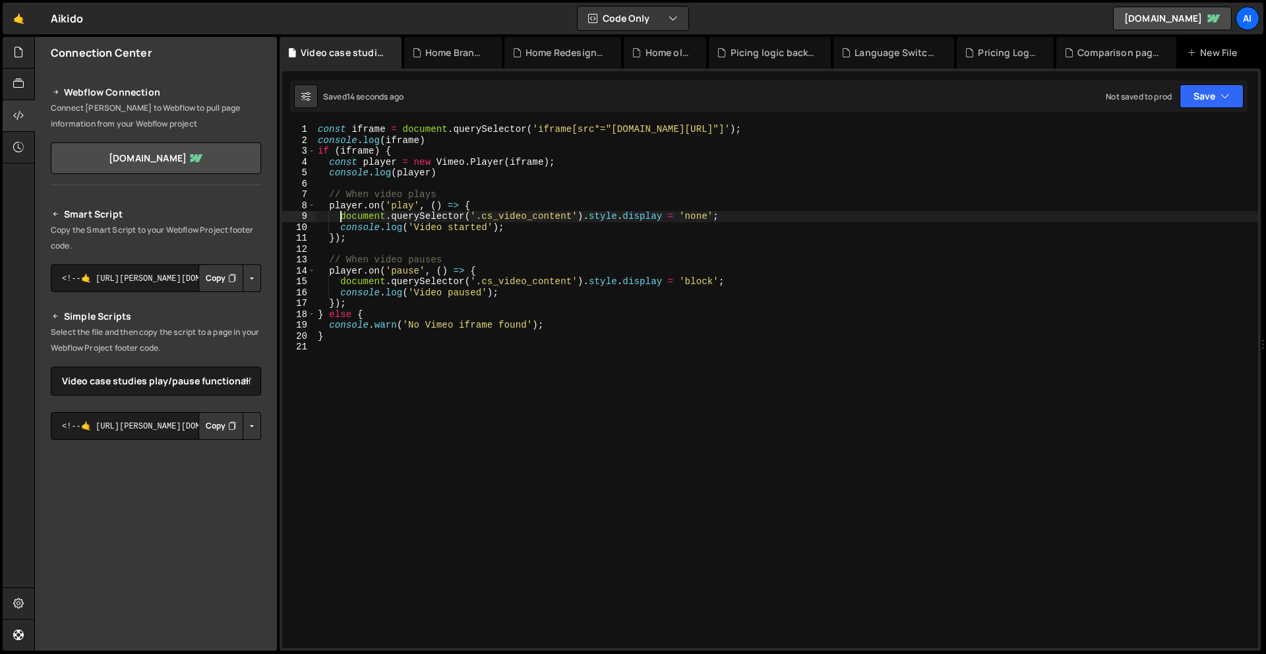
scroll to position [0, 2]
click at [340, 279] on div "const iframe = document . querySelector ( 'iframe[src*="[DOMAIN_NAME][URL]"]' )…" at bounding box center [786, 397] width 943 height 546
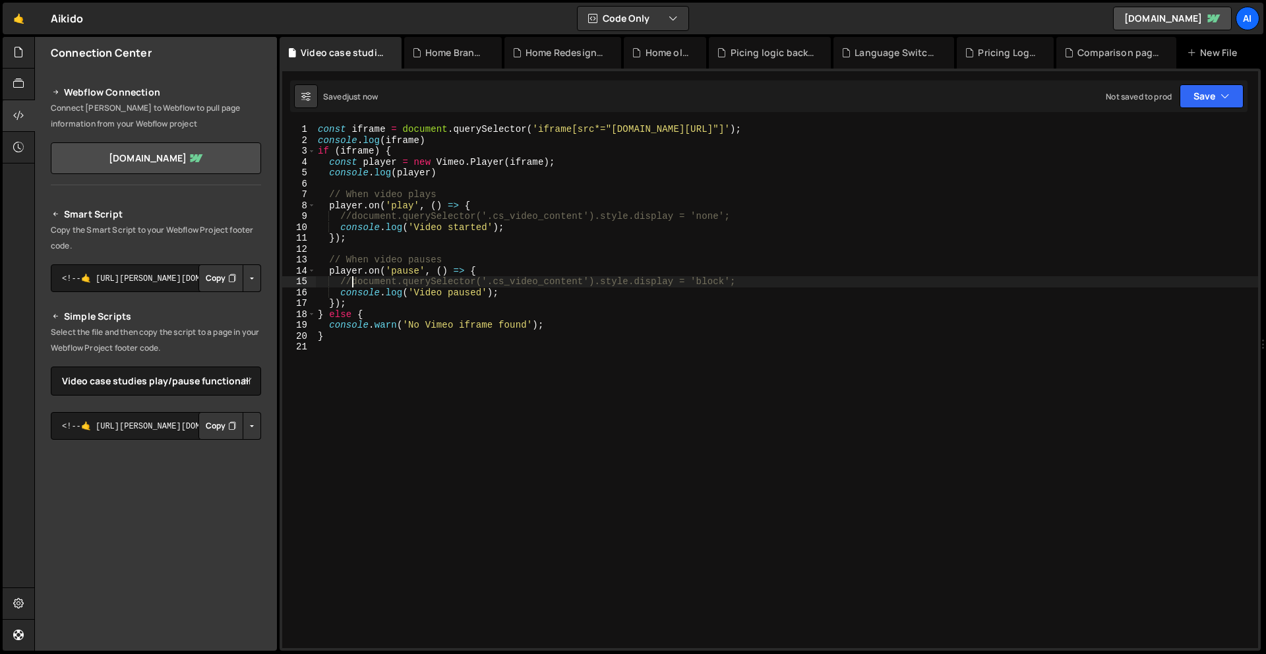
type textarea "//document.querySelector('.cs_video_content').style.display = 'block';"
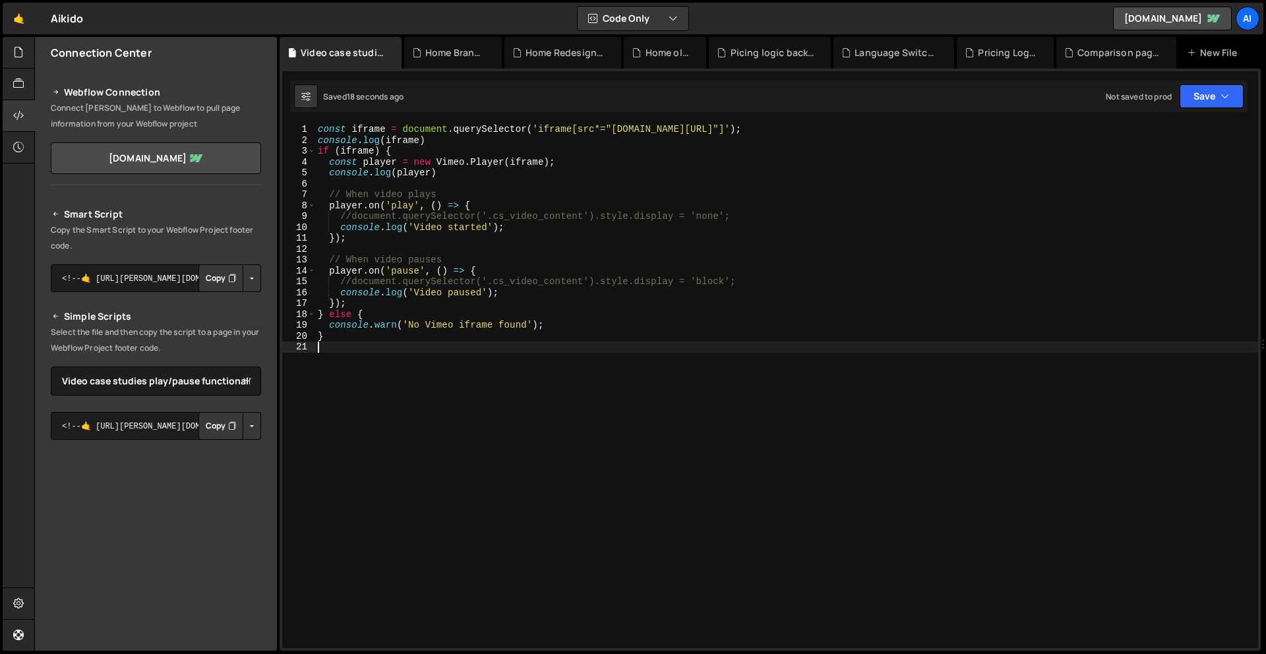
click at [451, 390] on div "const iframe = document . querySelector ( 'iframe[src*="[DOMAIN_NAME][URL]"]' )…" at bounding box center [786, 397] width 943 height 546
click at [332, 353] on div "const iframe = document . querySelector ( 'iframe[src*="[DOMAIN_NAME][URL]"]' )…" at bounding box center [786, 397] width 943 height 546
type textarea "}"
click at [328, 370] on div "const iframe = document . querySelector ( 'iframe[src*="[DOMAIN_NAME][URL]"]' )…" at bounding box center [786, 397] width 943 height 546
